Goal: Navigation & Orientation: Find specific page/section

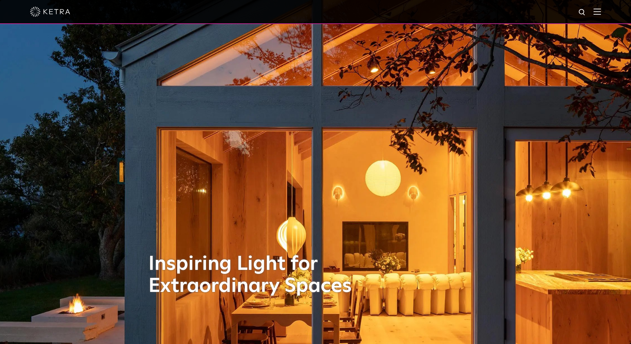
click at [599, 12] on img at bounding box center [596, 11] width 7 height 6
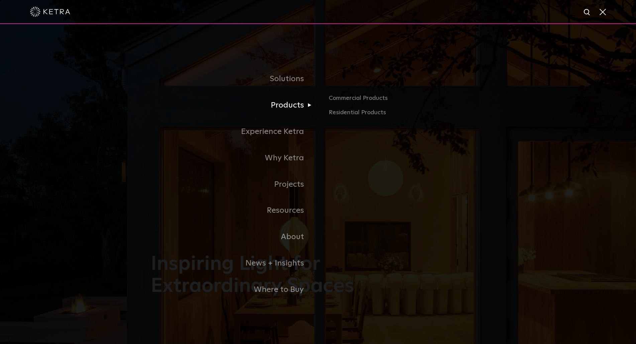
click at [304, 108] on link "Products" at bounding box center [234, 105] width 167 height 26
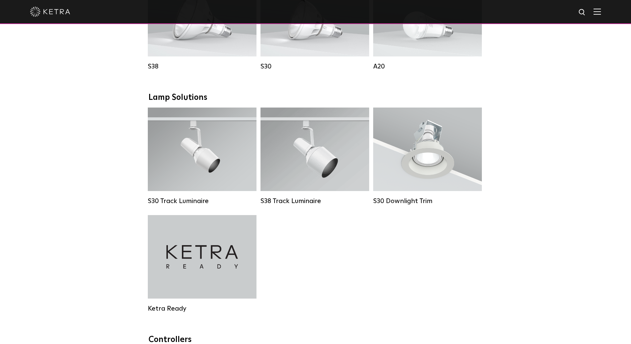
scroll to position [552, 0]
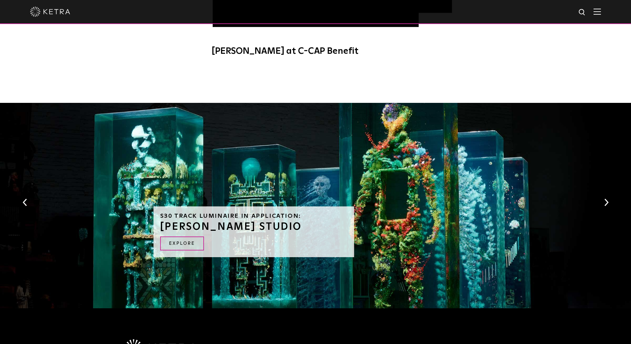
scroll to position [520, 0]
